Goal: Find specific page/section: Find specific page/section

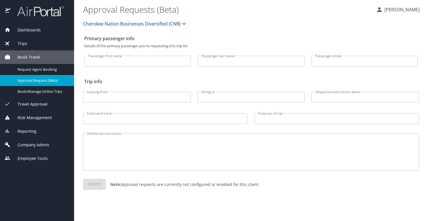
click at [23, 42] on span "Trips" at bounding box center [18, 43] width 17 height 6
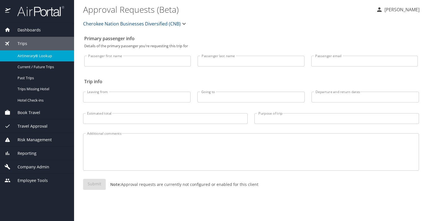
click at [31, 53] on span "Airtinerary® Lookup" at bounding box center [43, 55] width 50 height 5
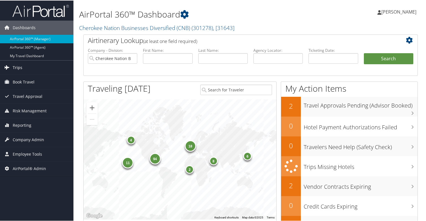
click at [16, 65] on span "Trips" at bounding box center [18, 67] width 10 height 14
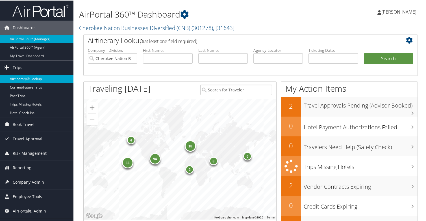
click at [30, 78] on link "Airtinerary® Lookup" at bounding box center [37, 78] width 74 height 8
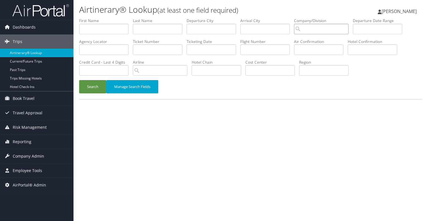
click at [294, 24] on input "search" at bounding box center [321, 29] width 55 height 10
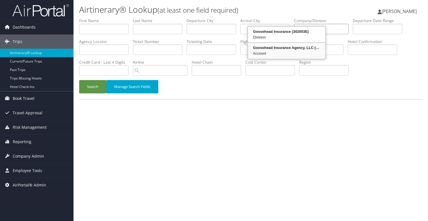
click at [281, 45] on div "Goosehead Insurance Agency, LLC (302003)" at bounding box center [287, 48] width 76 height 6
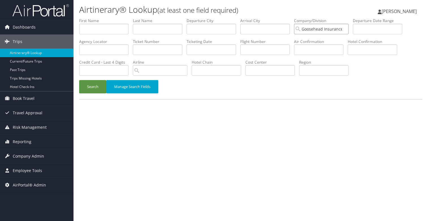
type input "Goosehead Insurance Agency, LLC"
click at [187, 65] on input "search" at bounding box center [160, 70] width 55 height 10
click at [304, 50] on div "AirVendor" at bounding box center [312, 53] width 43 height 6
type input "American Airlines"
click at [93, 80] on button "Search" at bounding box center [92, 86] width 27 height 13
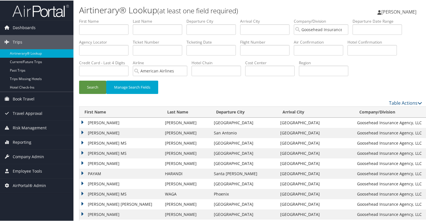
click at [82, 148] on td "CAROLYN NOELLE MS" at bounding box center [120, 153] width 83 height 10
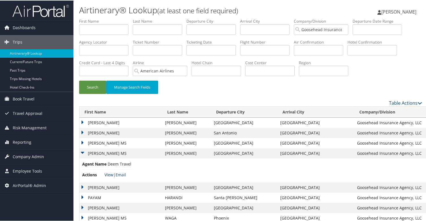
click at [109, 171] on link "View" at bounding box center [109, 173] width 9 height 5
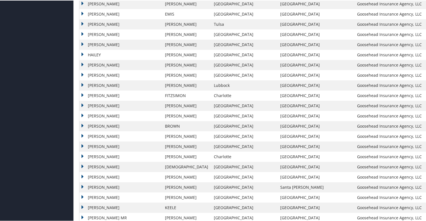
scroll to position [659, 0]
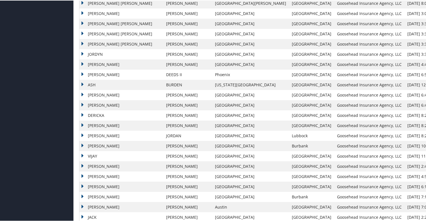
scroll to position [641, 0]
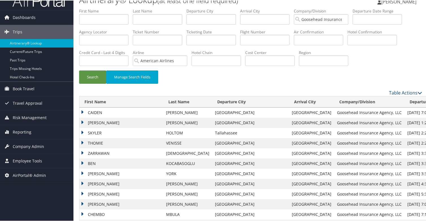
scroll to position [0, 0]
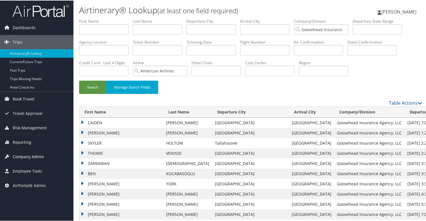
click at [33, 155] on span "Company Admin" at bounding box center [28, 156] width 31 height 14
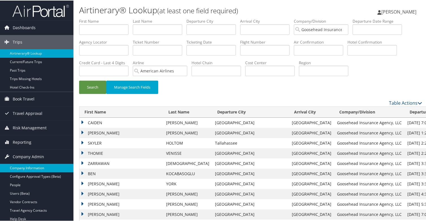
click at [34, 166] on link "Company Information" at bounding box center [37, 167] width 74 height 8
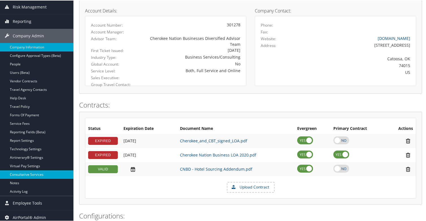
scroll to position [85, 0]
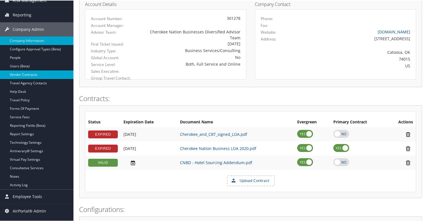
click at [25, 75] on link "Vendor Contracts" at bounding box center [37, 74] width 74 height 8
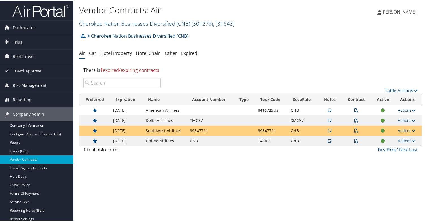
click at [404, 107] on link "Actions" at bounding box center [407, 109] width 18 height 5
click at [408, 110] on link "View Notes" at bounding box center [415, 115] width 38 height 10
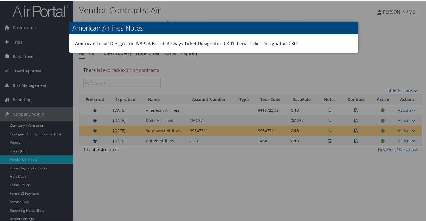
click at [353, 96] on div at bounding box center [214, 110] width 428 height 221
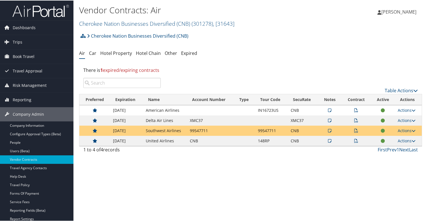
click at [354, 108] on icon at bounding box center [356, 110] width 4 height 4
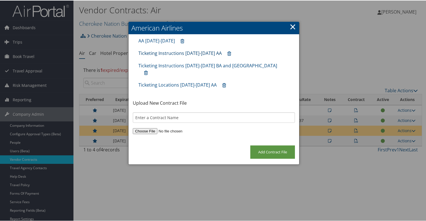
click at [183, 49] on link "Ticketing Instructions 2025-2026 AA" at bounding box center [180, 52] width 83 height 6
click at [172, 49] on link "Ticketing Instructions 2025-2026 AA" at bounding box center [180, 52] width 83 height 6
click at [274, 202] on div at bounding box center [214, 110] width 428 height 221
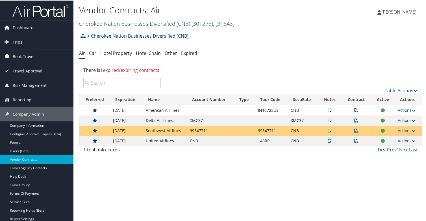
click at [111, 19] on link "Cherokee Nation Businesses Diversified (CNB) ( 301278 ) , [ 31643 ]" at bounding box center [156, 23] width 155 height 8
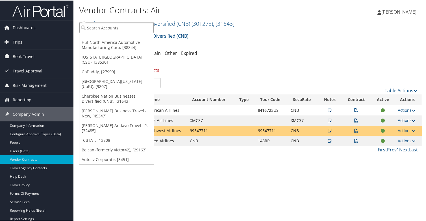
click at [108, 25] on input "search" at bounding box center [116, 27] width 74 height 10
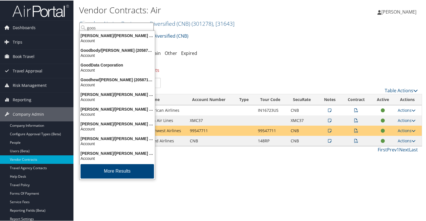
type input "goose"
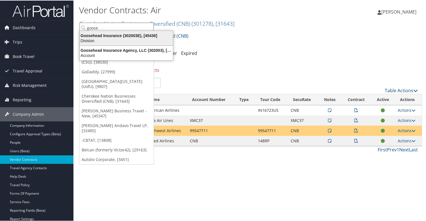
click at [110, 38] on div "Division" at bounding box center [126, 40] width 100 height 5
